Goal: Navigation & Orientation: Find specific page/section

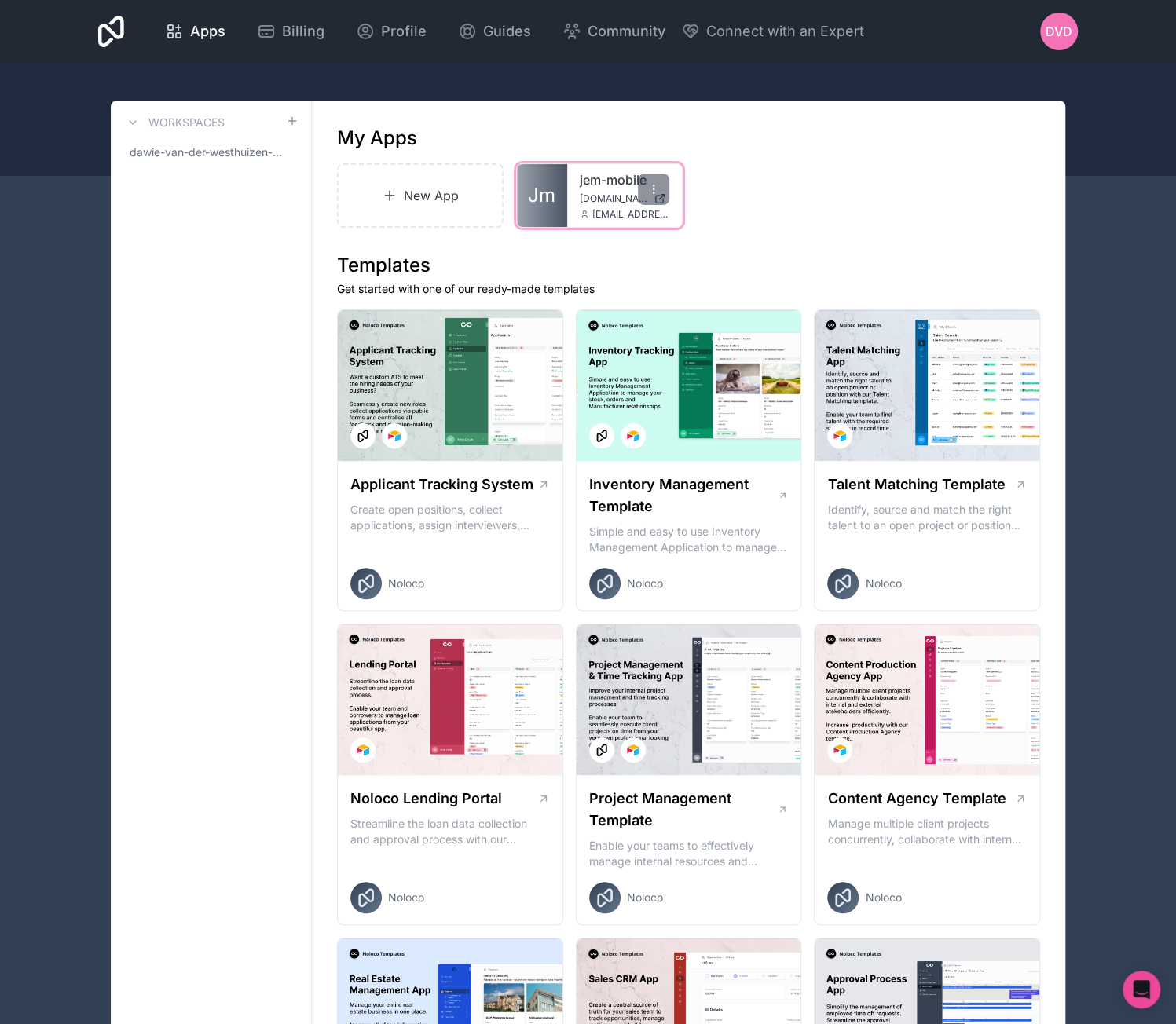
click at [575, 205] on div "jem-mobile jem-mobile.noloco.co dawie@jemhr.com" at bounding box center [625, 196] width 115 height 63
click at [611, 183] on link "jem-mobile" at bounding box center [625, 179] width 90 height 19
